Goal: Task Accomplishment & Management: Manage account settings

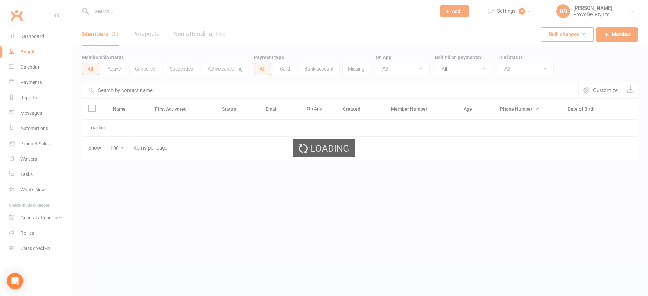
select select "100"
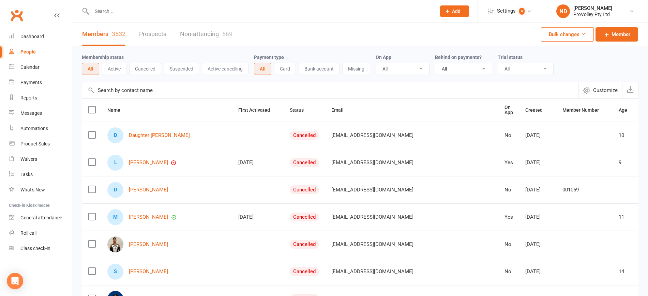
click at [129, 89] on input "text" at bounding box center [330, 90] width 496 height 16
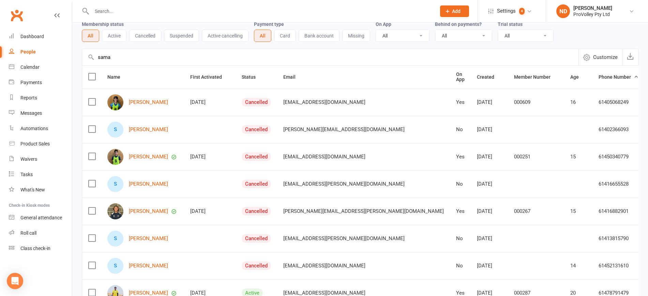
scroll to position [85, 0]
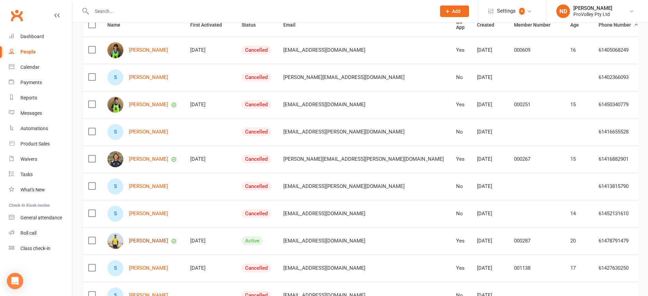
type input "sama"
click at [152, 241] on link "[PERSON_NAME]" at bounding box center [148, 241] width 39 height 6
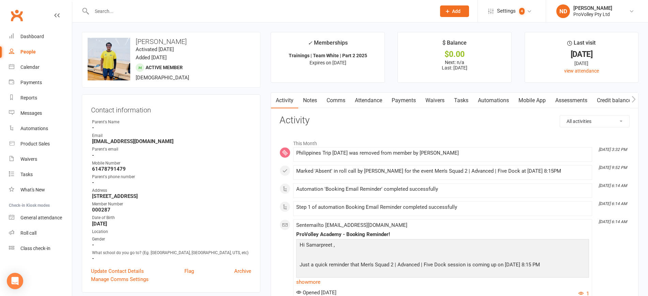
click at [403, 98] on link "Payments" at bounding box center [404, 101] width 34 height 16
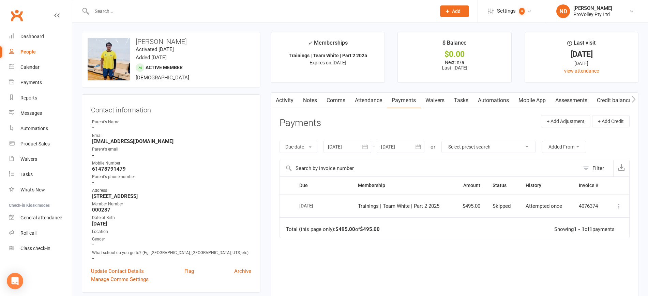
click at [367, 150] on button "button" at bounding box center [365, 147] width 12 height 12
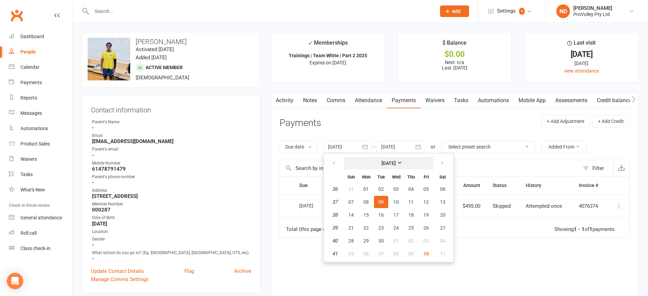
click at [388, 161] on strong "[DATE]" at bounding box center [388, 162] width 14 height 5
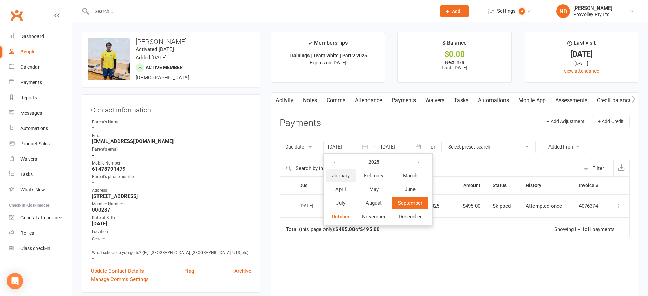
click at [349, 171] on button "January" at bounding box center [341, 175] width 30 height 13
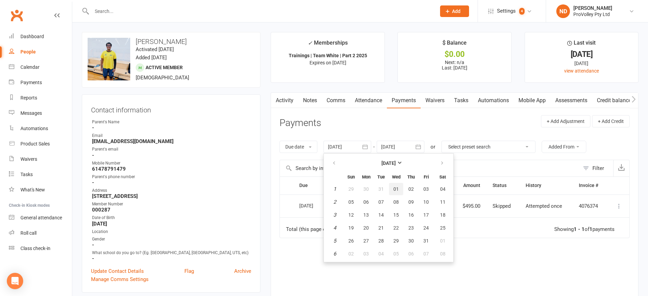
click at [398, 188] on span "01" at bounding box center [395, 188] width 5 height 5
type input "[DATE]"
